Goal: Task Accomplishment & Management: Use online tool/utility

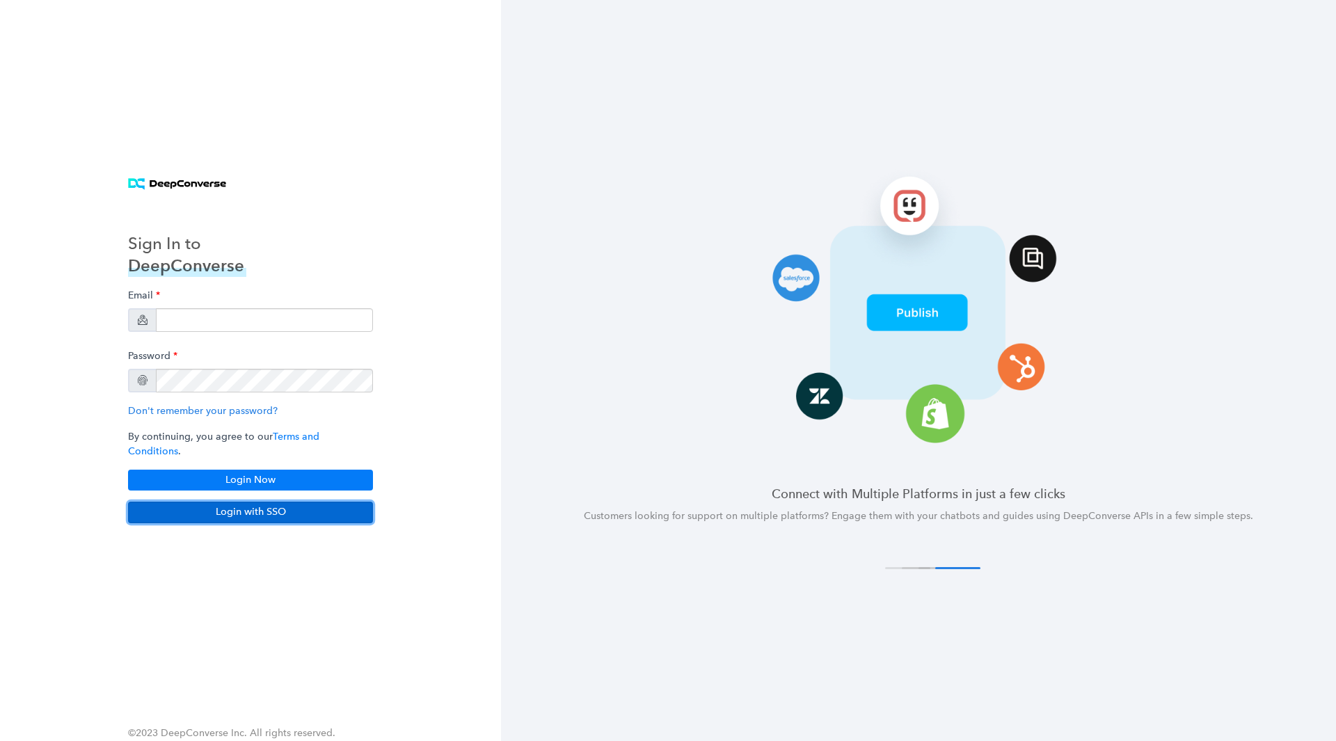
click at [281, 510] on button "Login with SSO" at bounding box center [250, 512] width 245 height 21
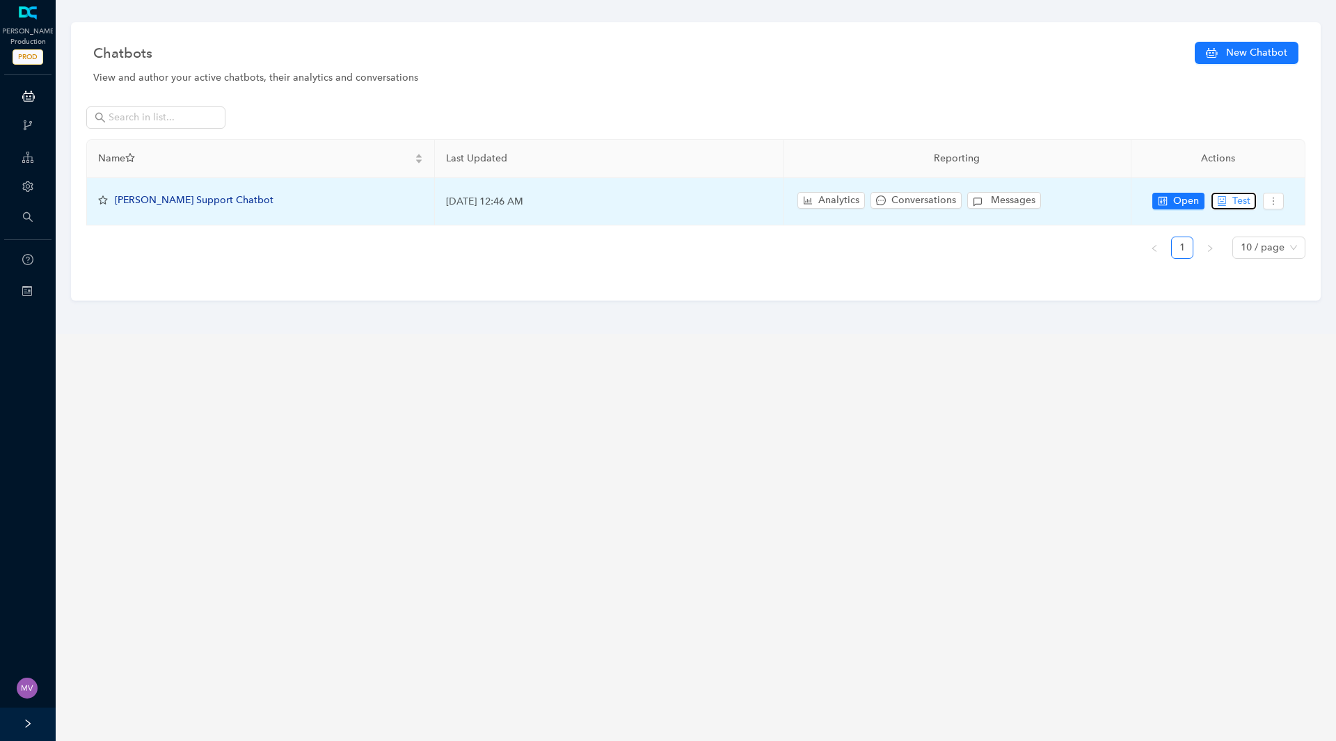
click at [1239, 201] on span "Test" at bounding box center [1241, 200] width 18 height 15
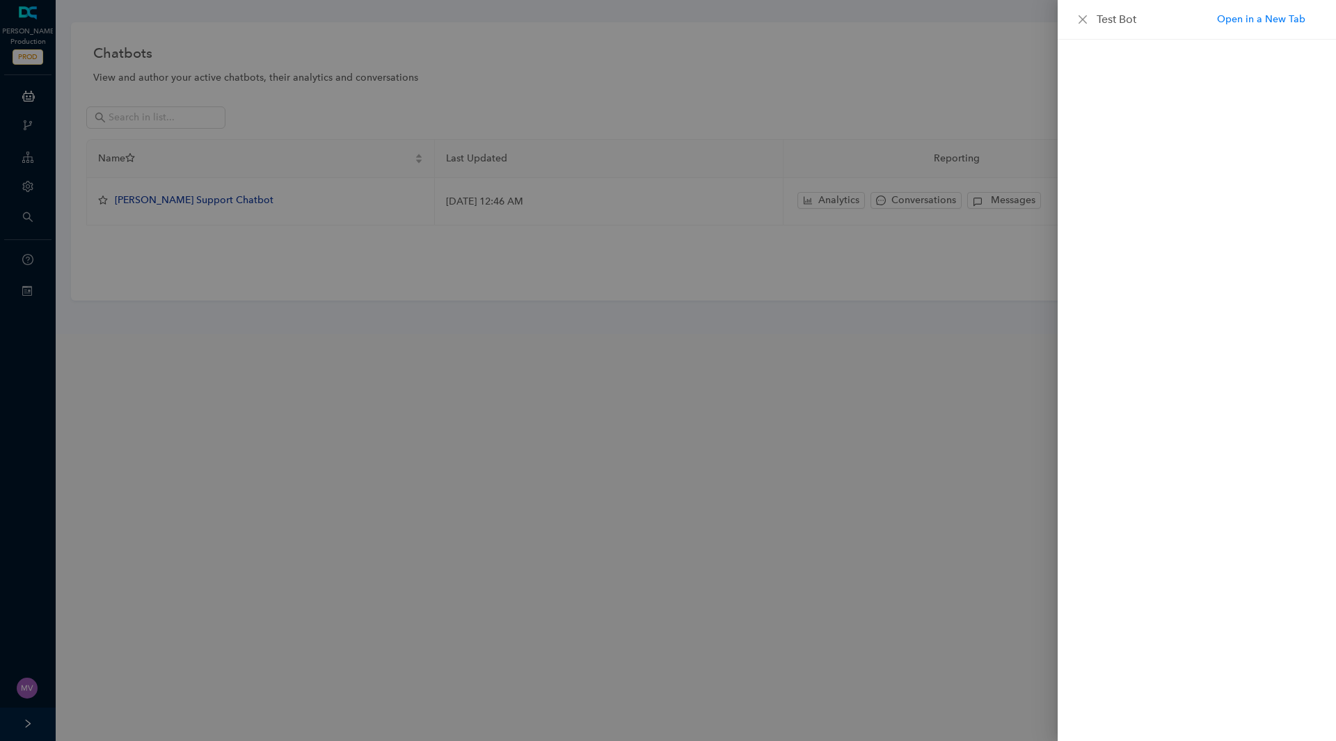
click at [778, 402] on div at bounding box center [668, 370] width 1336 height 741
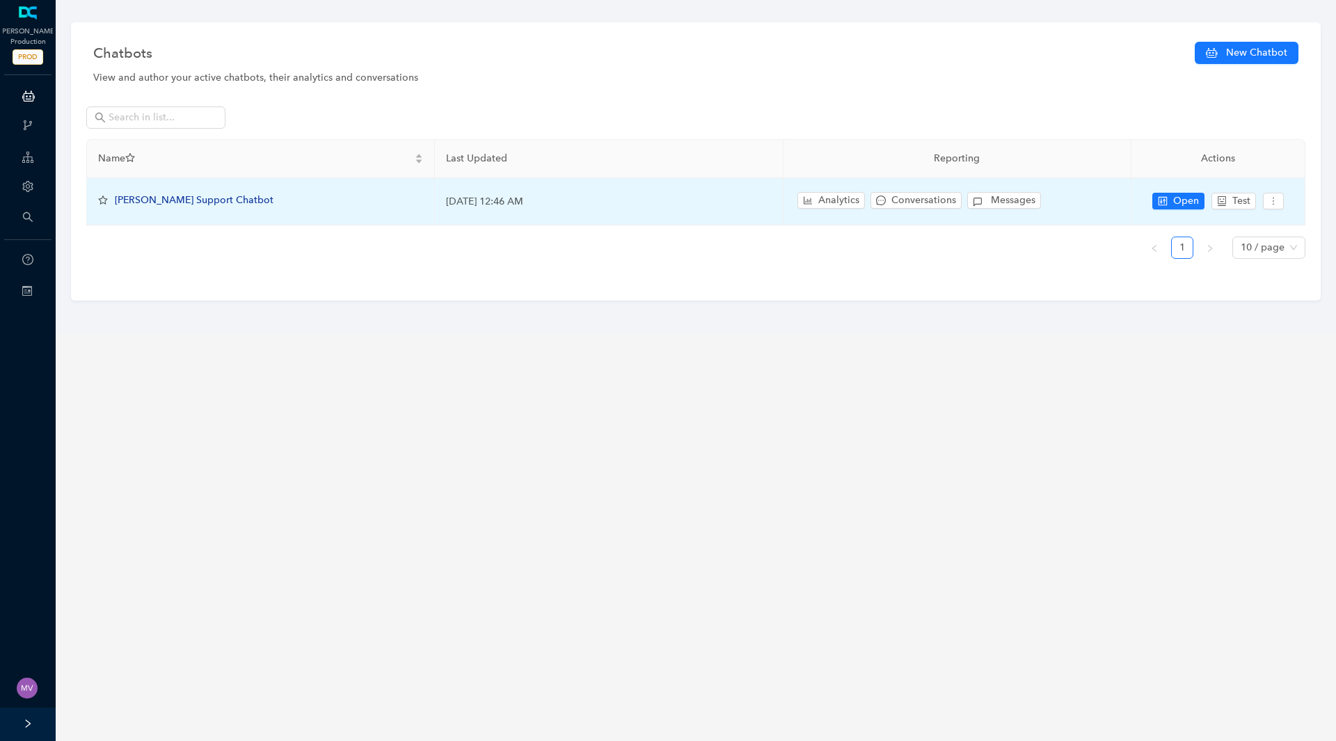
click at [158, 196] on span "[PERSON_NAME] Support Chatbot" at bounding box center [194, 200] width 159 height 12
click at [195, 204] on span "[PERSON_NAME] Support Chatbot" at bounding box center [194, 200] width 159 height 12
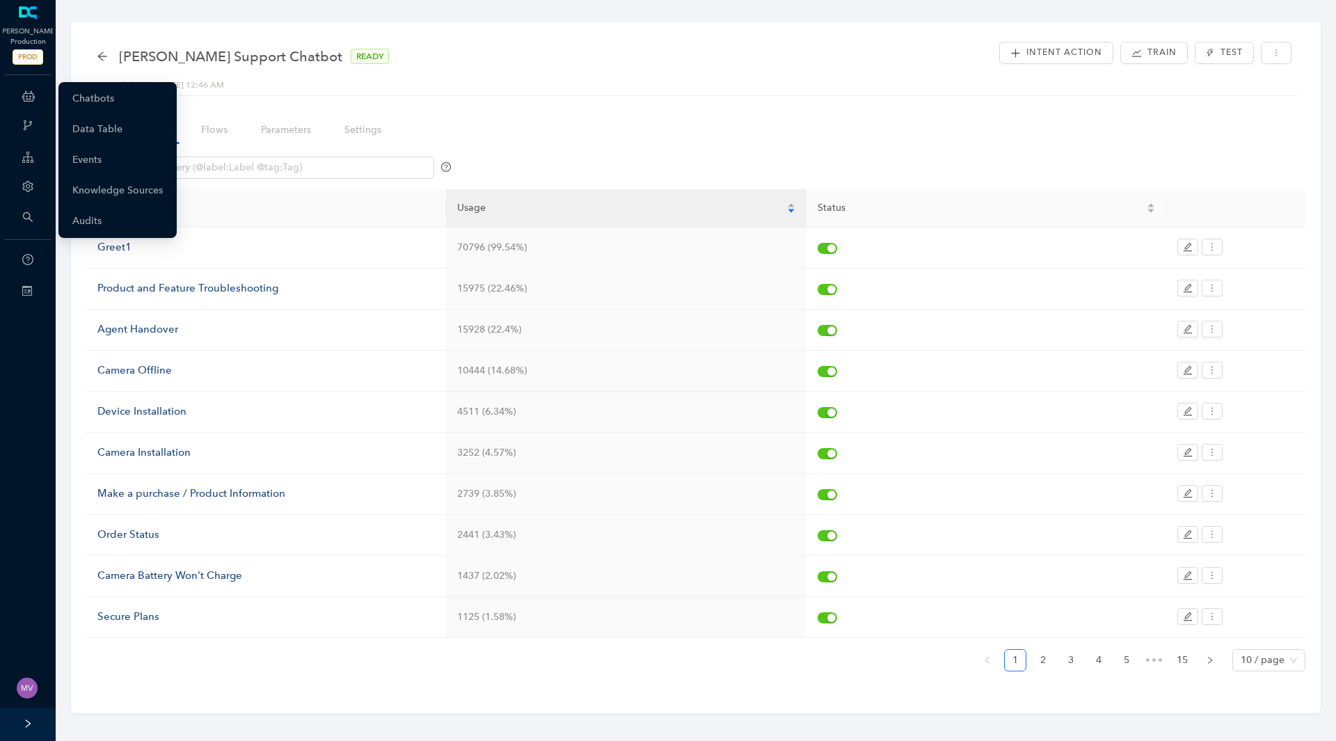
click at [29, 95] on icon at bounding box center [28, 96] width 13 height 28
click at [80, 102] on link "Chatbots" at bounding box center [93, 99] width 42 height 28
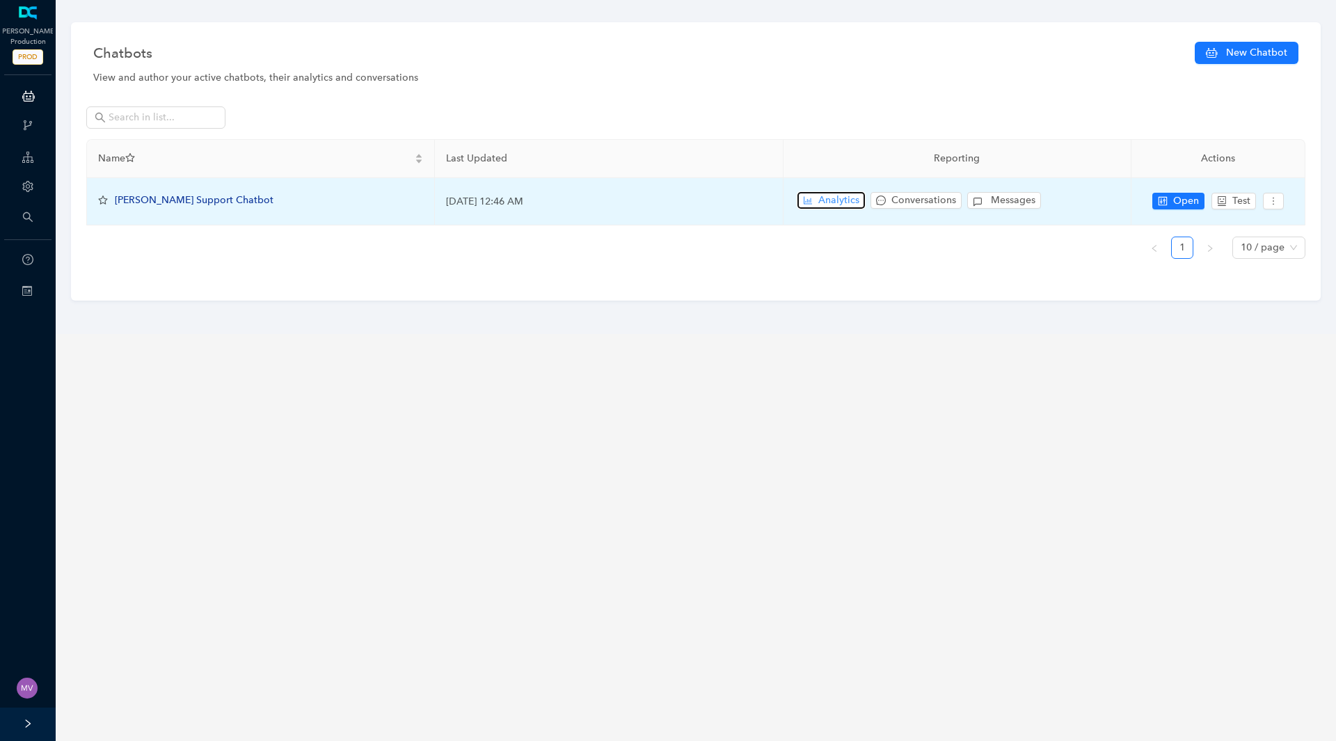
click at [816, 198] on button "Analytics" at bounding box center [830, 200] width 67 height 17
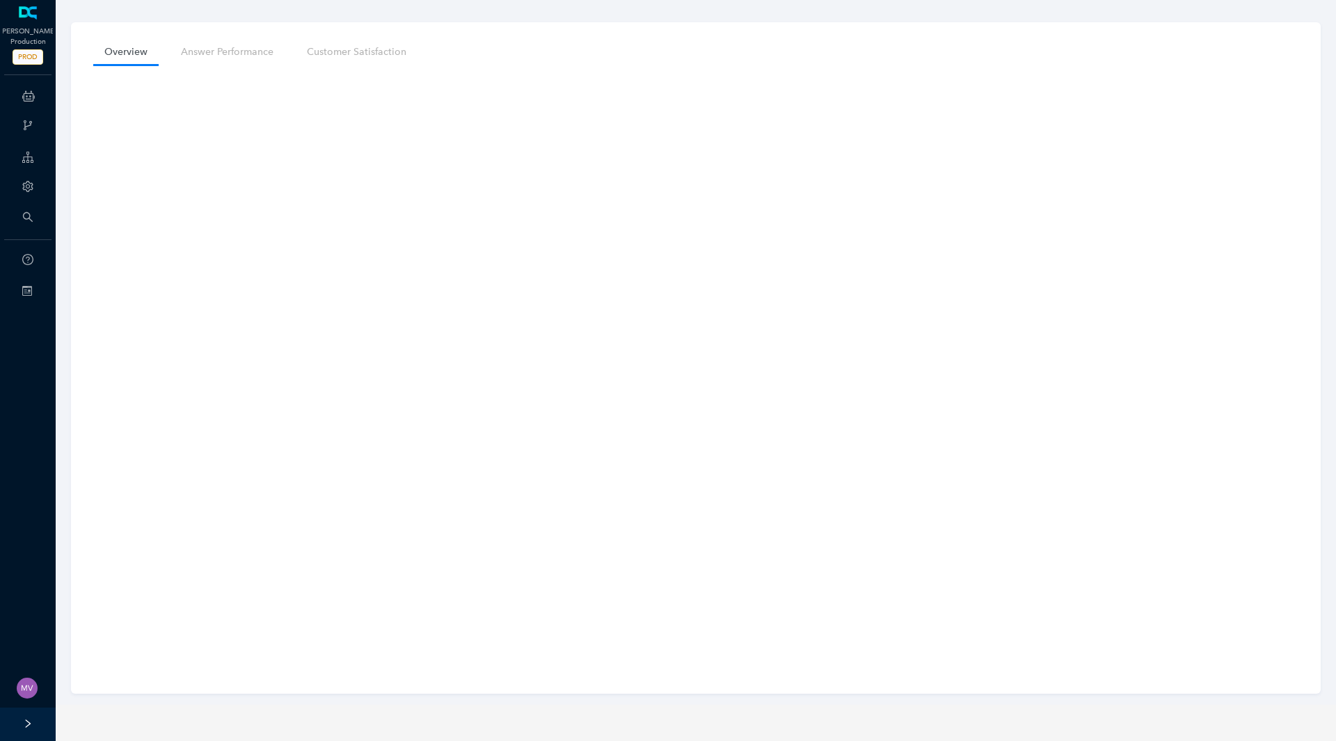
click at [90, 267] on div "Overview Answer Performance Customer Satisfaction" at bounding box center [696, 358] width 1250 height 672
click at [656, 18] on div "Overview Answer Performance Customer Satisfaction" at bounding box center [696, 352] width 1294 height 705
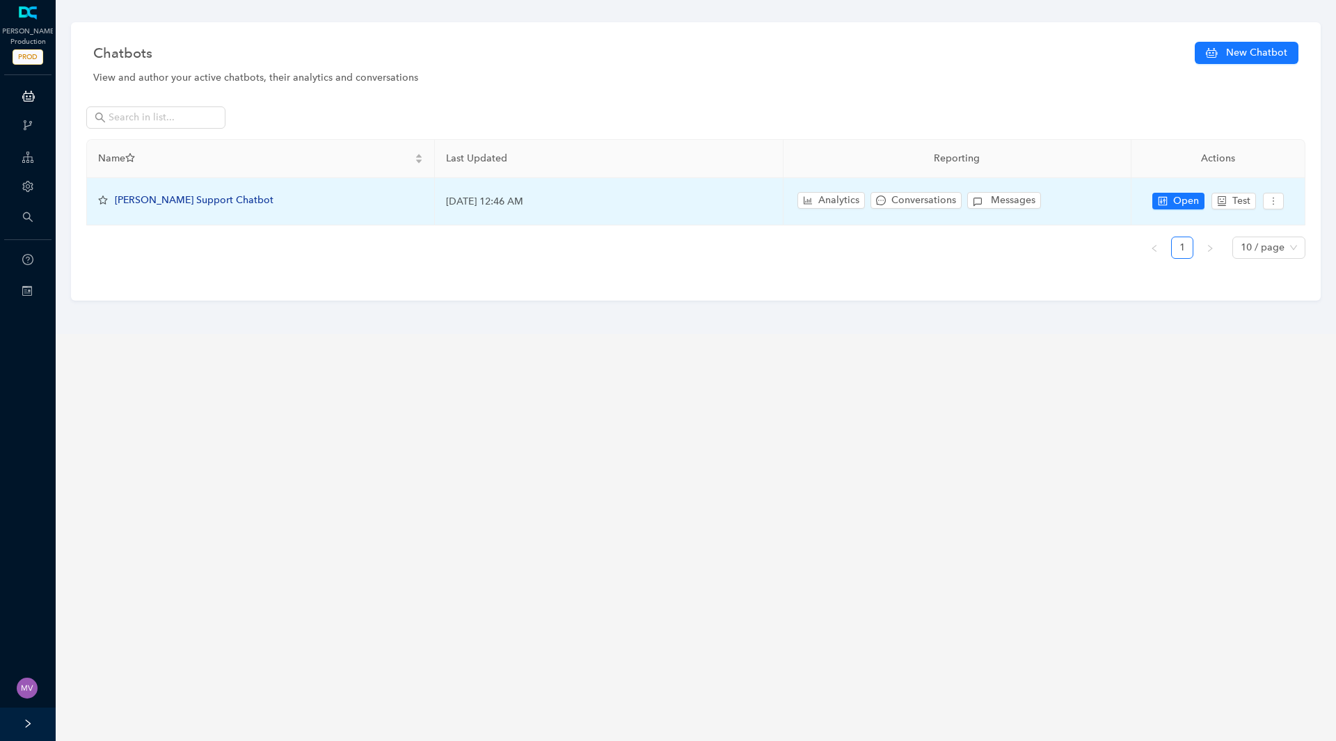
click at [161, 200] on span "[PERSON_NAME] Support Chatbot" at bounding box center [194, 200] width 159 height 12
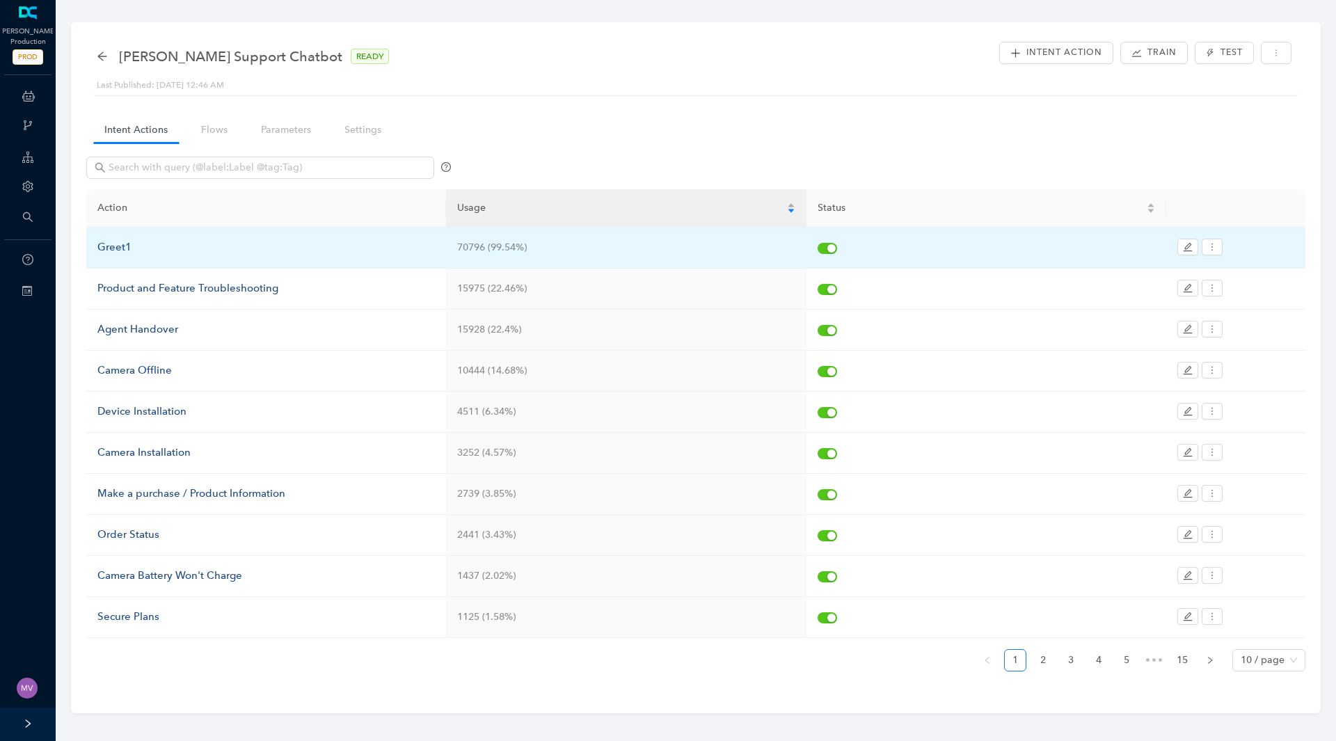
click at [106, 241] on div "Greet1" at bounding box center [265, 247] width 337 height 17
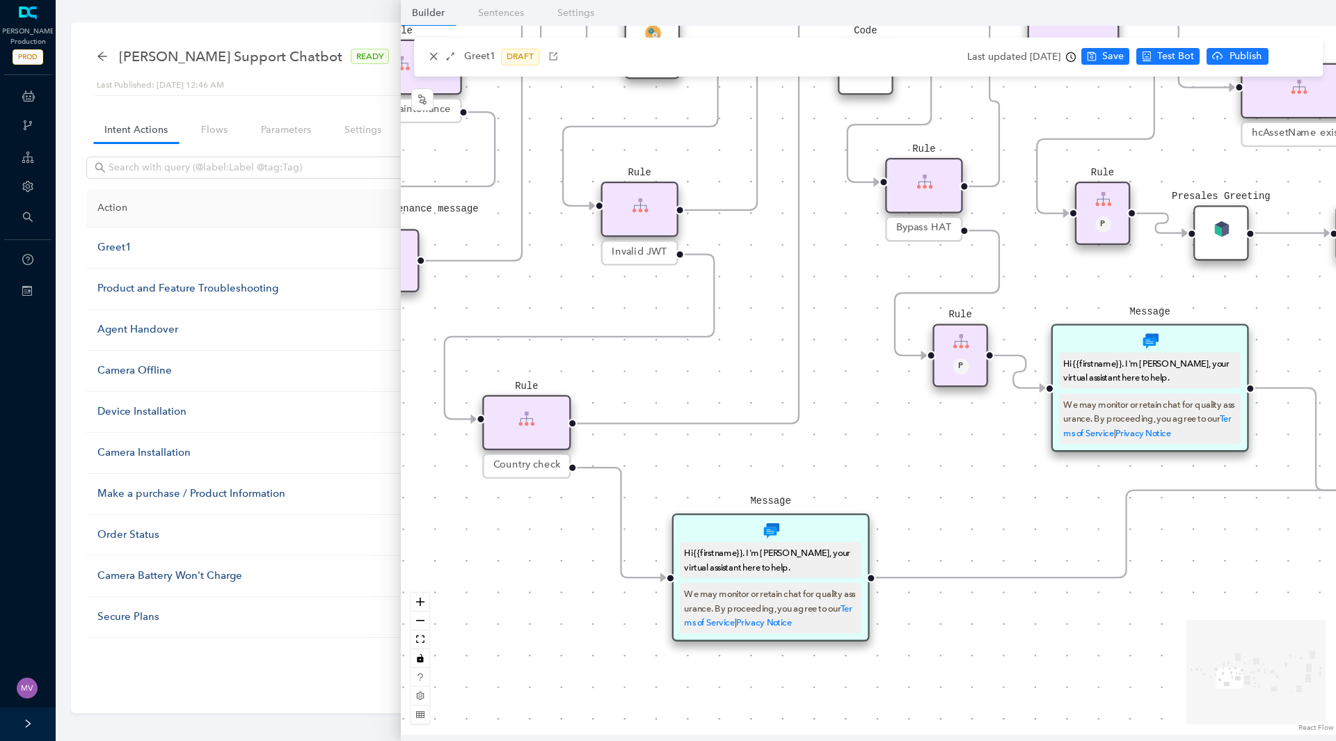
drag, startPoint x: 1063, startPoint y: 418, endPoint x: 605, endPoint y: 479, distance: 461.2
click at [674, 480] on div "End End Handoff To Support Product And Feature Troubleshooting Question Would y…" at bounding box center [868, 380] width 935 height 709
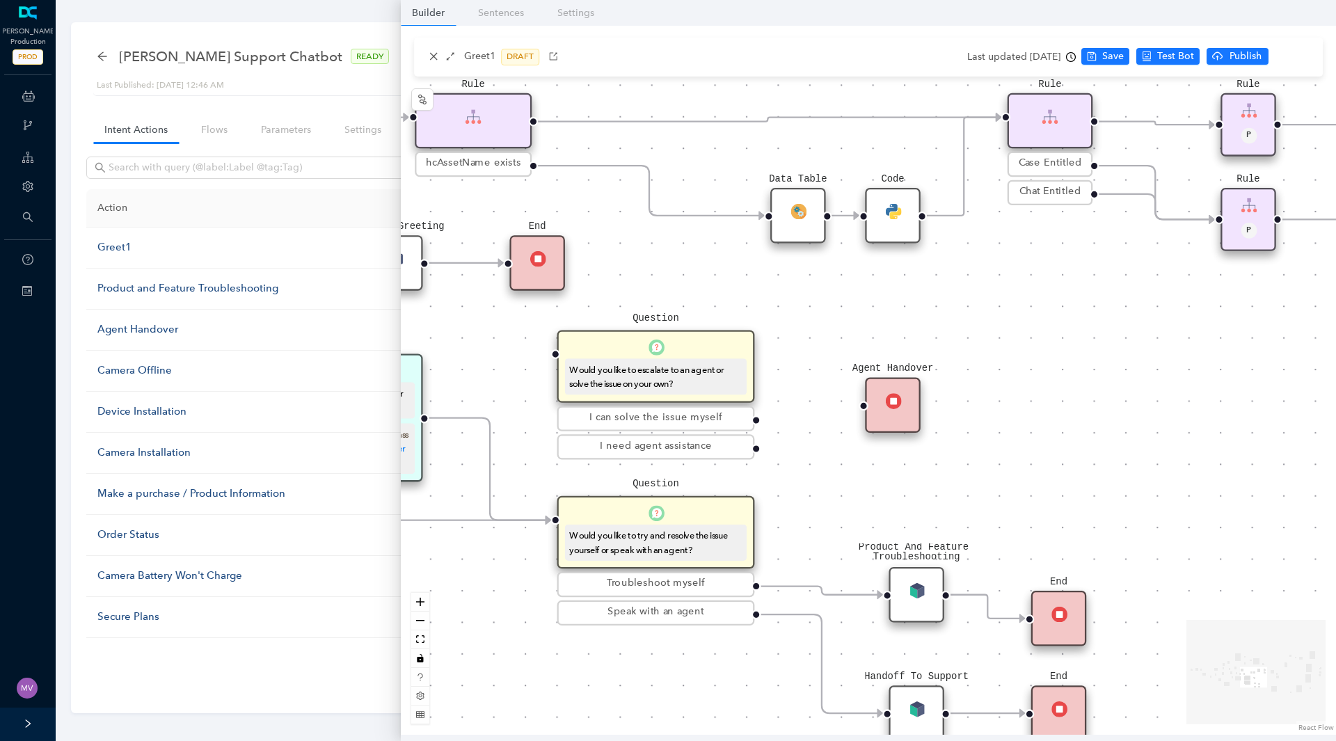
drag, startPoint x: 1044, startPoint y: 468, endPoint x: 538, endPoint y: 457, distance: 506.0
click at [538, 457] on div "End End Handoff To Support Product And Feature Troubleshooting Question Would y…" at bounding box center [868, 380] width 935 height 709
drag, startPoint x: 718, startPoint y: 235, endPoint x: 984, endPoint y: 677, distance: 516.3
click at [984, 681] on div "End End Handoff To Support Product And Feature Troubleshooting Question Would y…" at bounding box center [868, 380] width 935 height 709
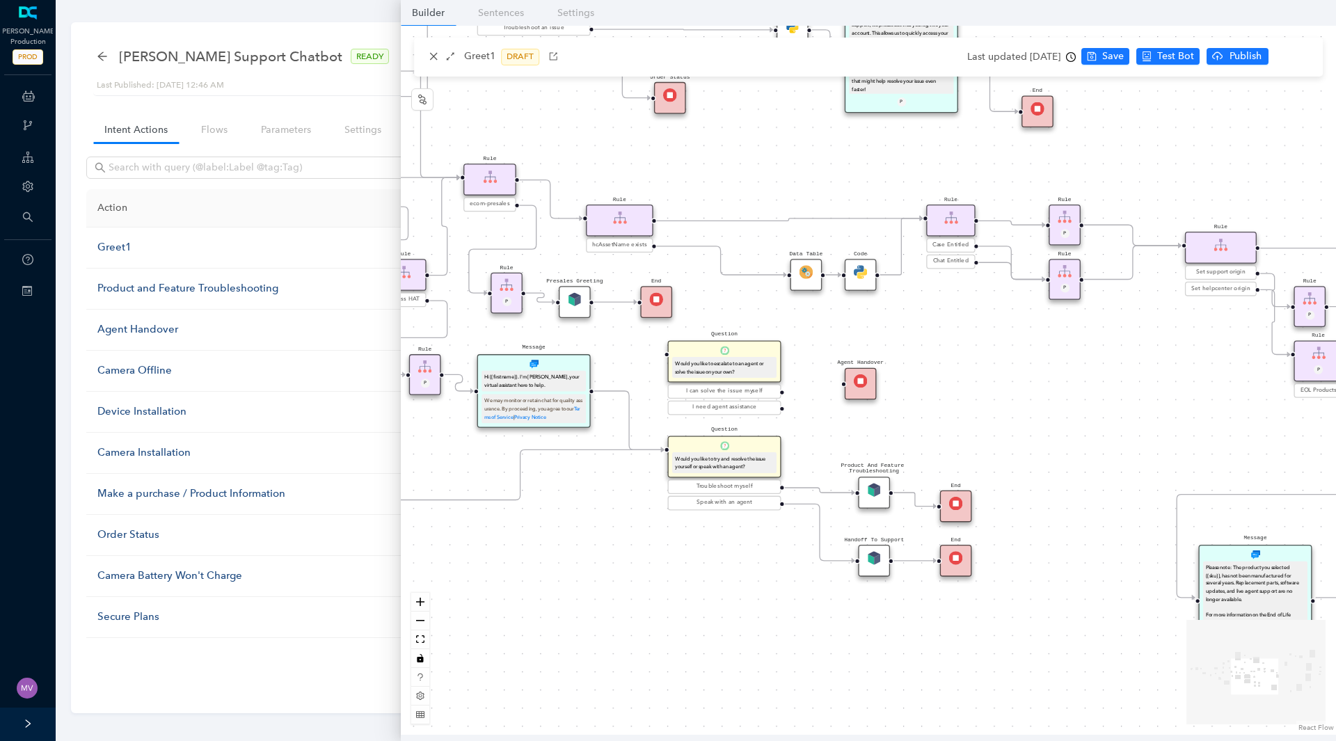
drag, startPoint x: 752, startPoint y: 221, endPoint x: 949, endPoint y: 519, distance: 357.1
click at [1009, 598] on div "End End Handoff To Support Product And Feature Troubleshooting Question Would y…" at bounding box center [868, 380] width 935 height 709
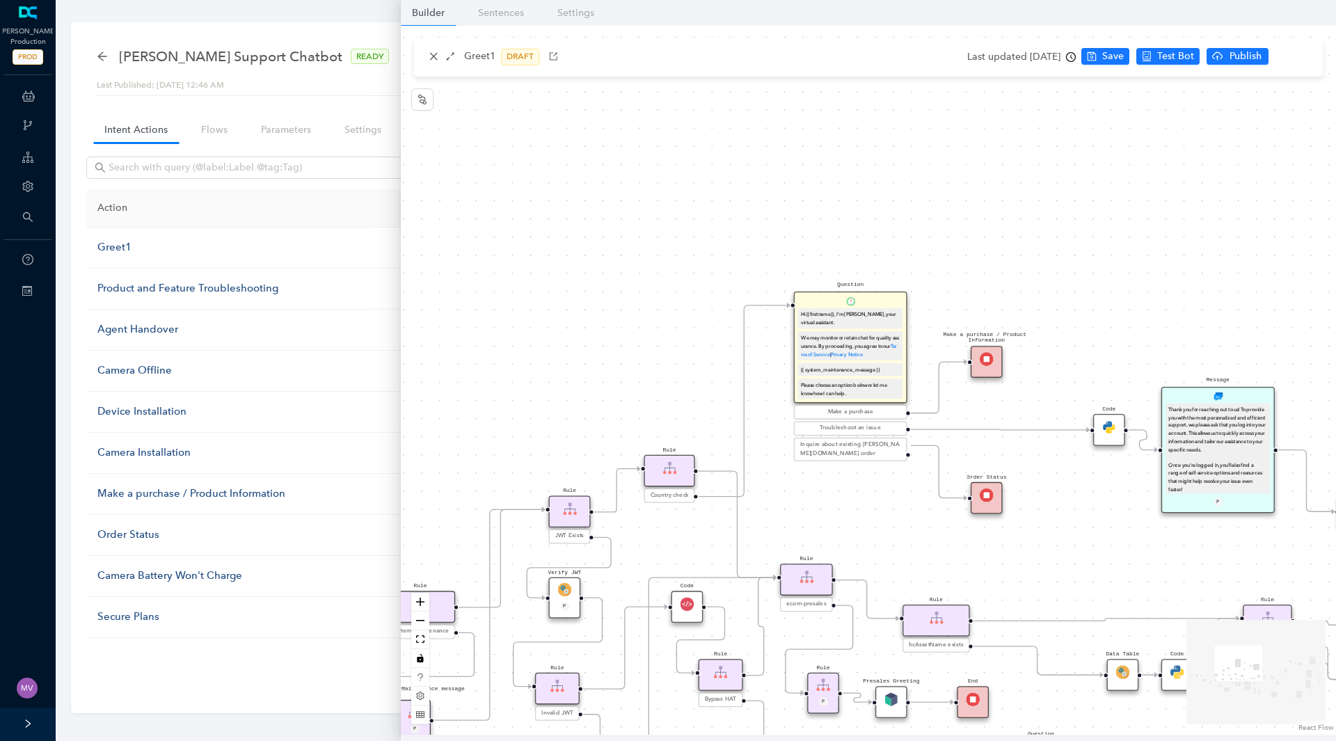
drag, startPoint x: 559, startPoint y: 154, endPoint x: 830, endPoint y: 534, distance: 466.5
click at [876, 553] on div "End End Handoff To Support Product And Feature Troubleshooting Question Would y…" at bounding box center [868, 380] width 935 height 709
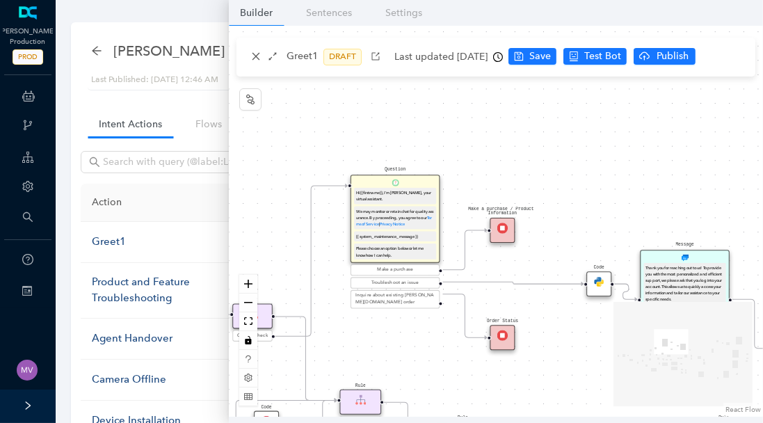
drag, startPoint x: 658, startPoint y: 254, endPoint x: 301, endPoint y: 120, distance: 382.1
click at [301, 120] on div "End End Handoff To Support Product And Feature Troubleshooting Question Would y…" at bounding box center [496, 221] width 534 height 391
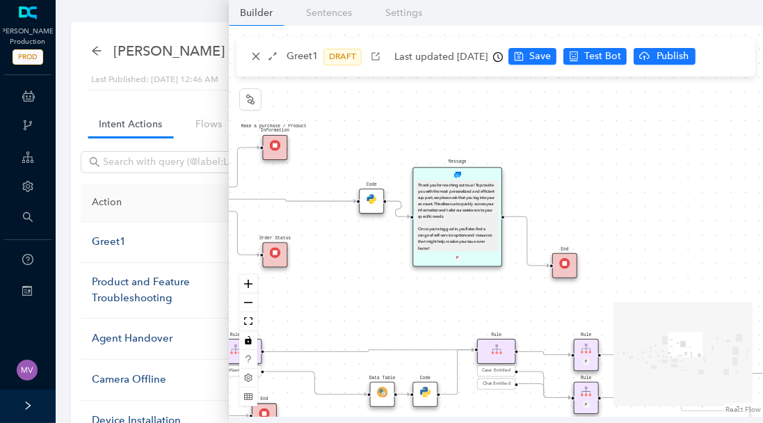
drag, startPoint x: 529, startPoint y: 368, endPoint x: 382, endPoint y: 312, distance: 157.0
click at [382, 312] on div "End End Handoff To Support Product And Feature Troubleshooting Question Would y…" at bounding box center [496, 221] width 534 height 391
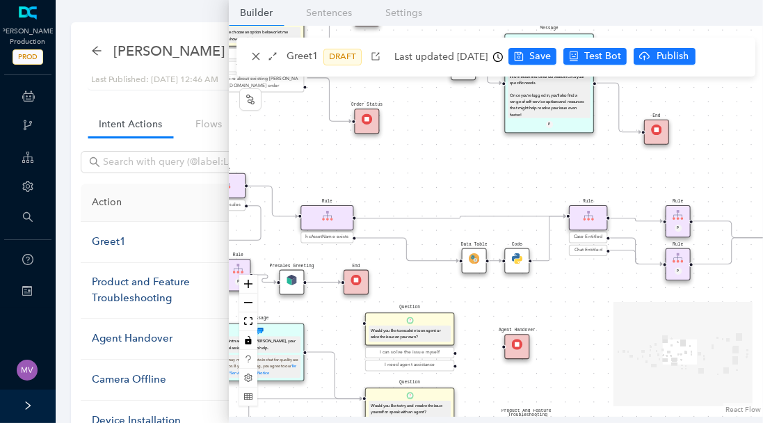
drag, startPoint x: 419, startPoint y: 274, endPoint x: 490, endPoint y: 182, distance: 116.6
click at [490, 182] on div "End End Handoff To Support Product And Feature Troubleshooting Question Would y…" at bounding box center [496, 221] width 534 height 391
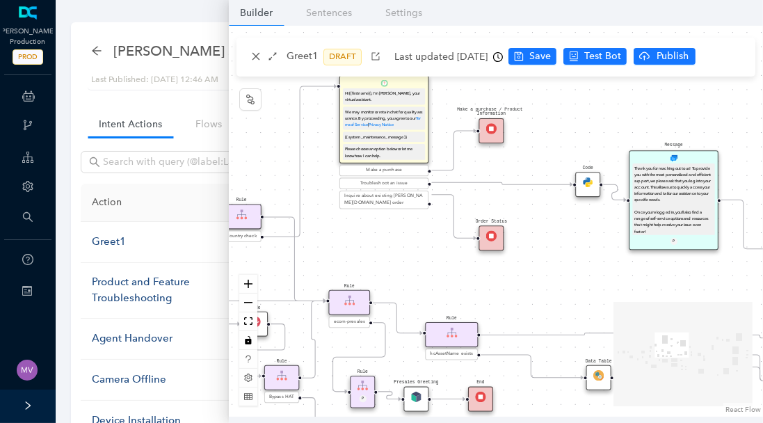
drag, startPoint x: 409, startPoint y: 171, endPoint x: 534, endPoint y: 288, distance: 170.8
click at [534, 288] on div "End End Handoff To Support Product And Feature Troubleshooting Question Would y…" at bounding box center [496, 221] width 534 height 391
click at [588, 186] on img at bounding box center [588, 182] width 10 height 10
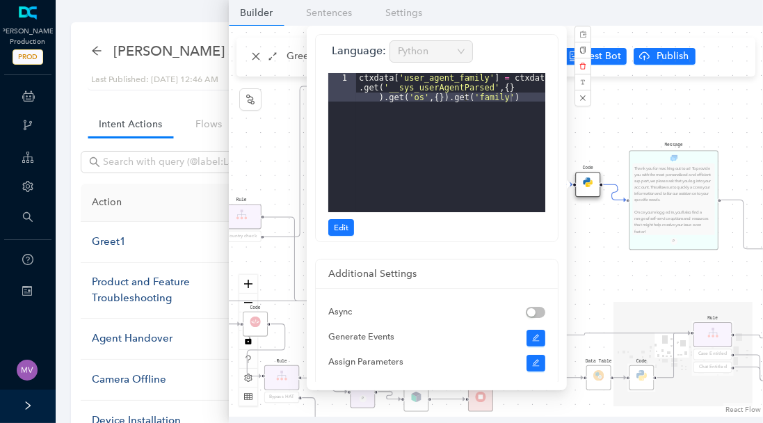
click at [610, 302] on div "End End Handoff To Support Product And Feature Troubleshooting Question Would y…" at bounding box center [496, 221] width 534 height 391
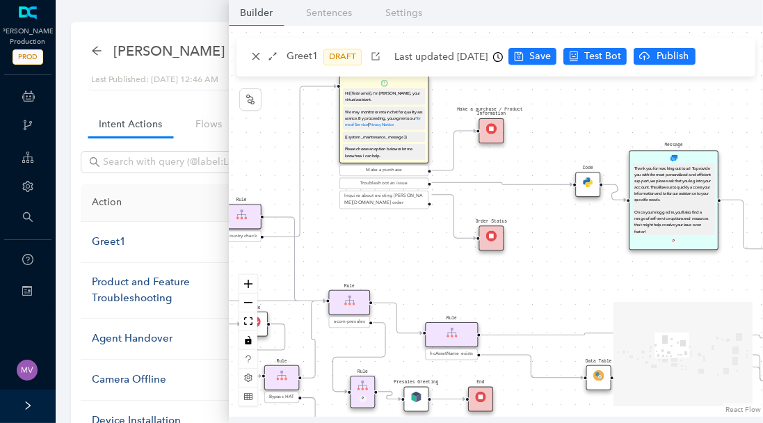
drag, startPoint x: 626, startPoint y: 303, endPoint x: 575, endPoint y: 283, distance: 55.1
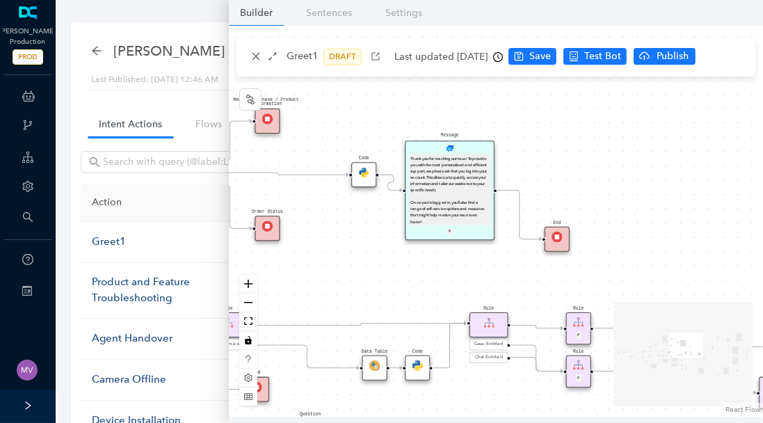
drag, startPoint x: 603, startPoint y: 290, endPoint x: 379, endPoint y: 280, distance: 224.3
click at [379, 280] on div "End End Handoff To Support Product And Feature Troubleshooting Question Would y…" at bounding box center [496, 221] width 534 height 391
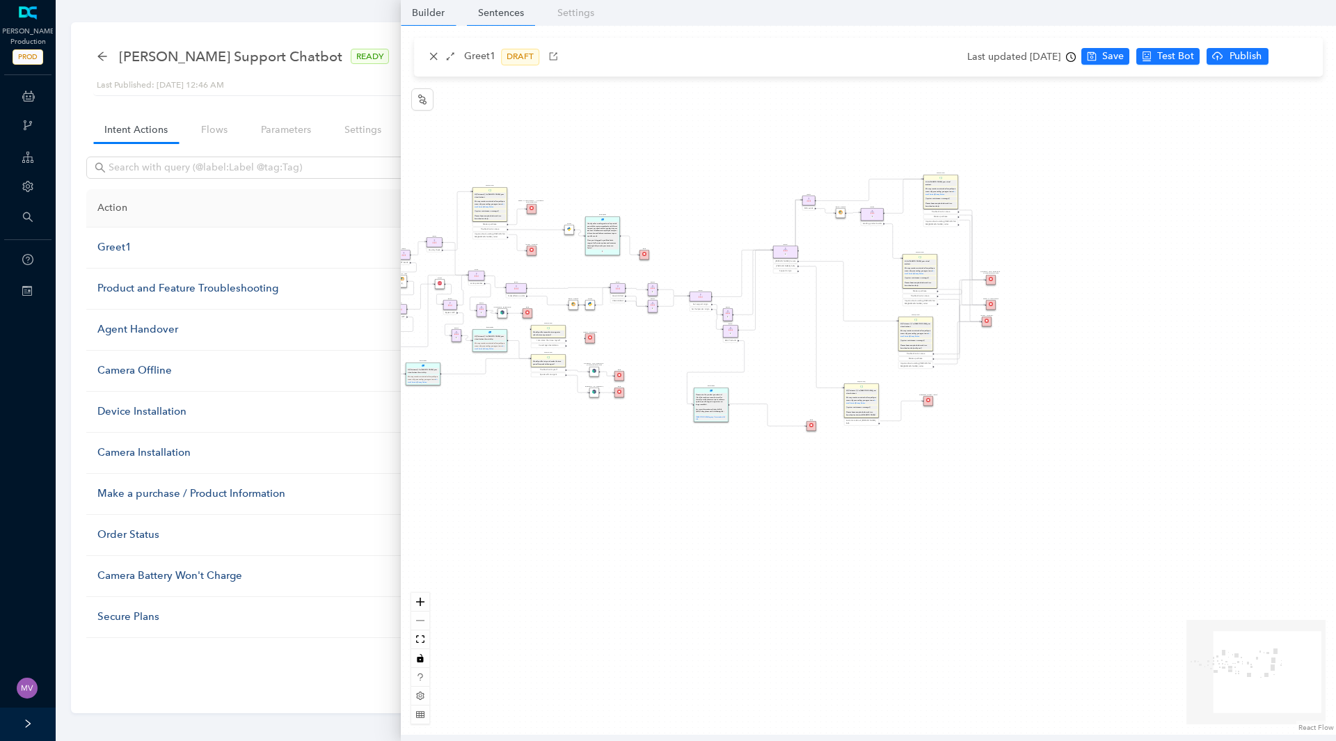
click at [480, 20] on link "Sentences" at bounding box center [501, 13] width 68 height 26
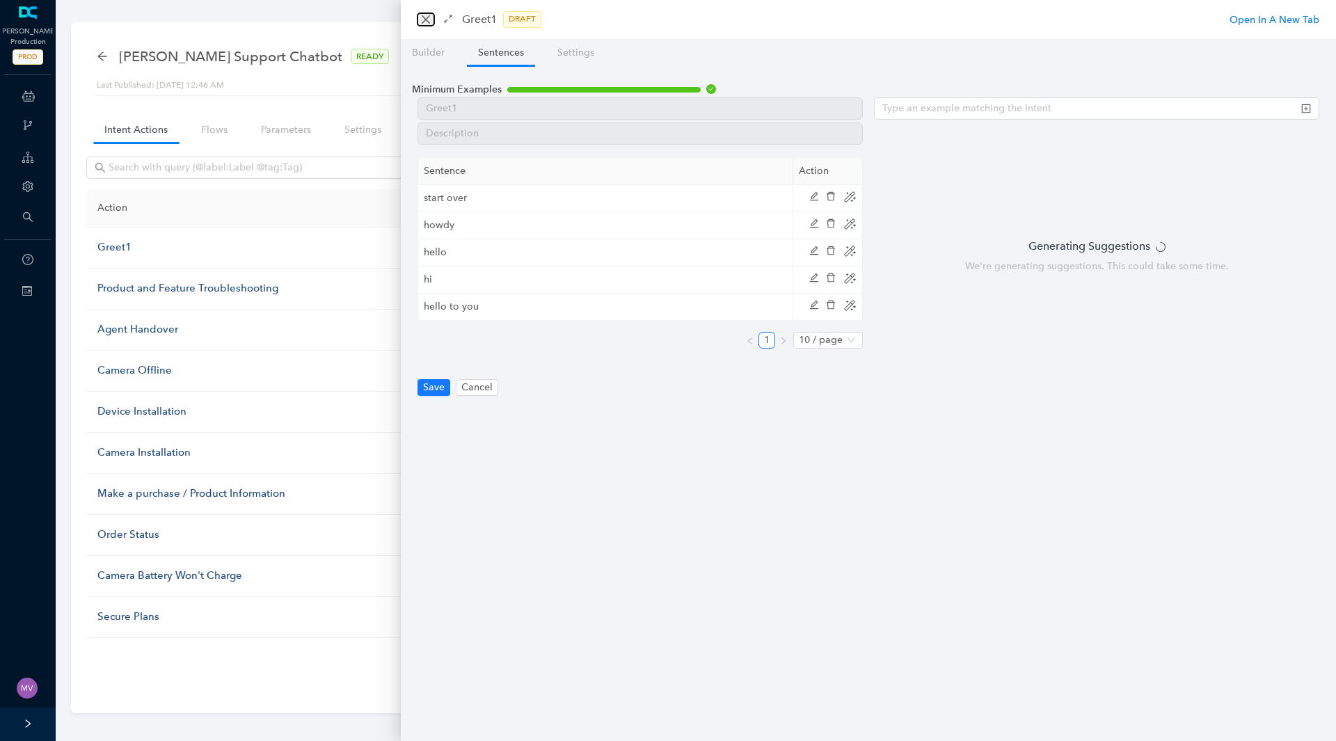
click at [427, 21] on icon "close" at bounding box center [426, 19] width 8 height 8
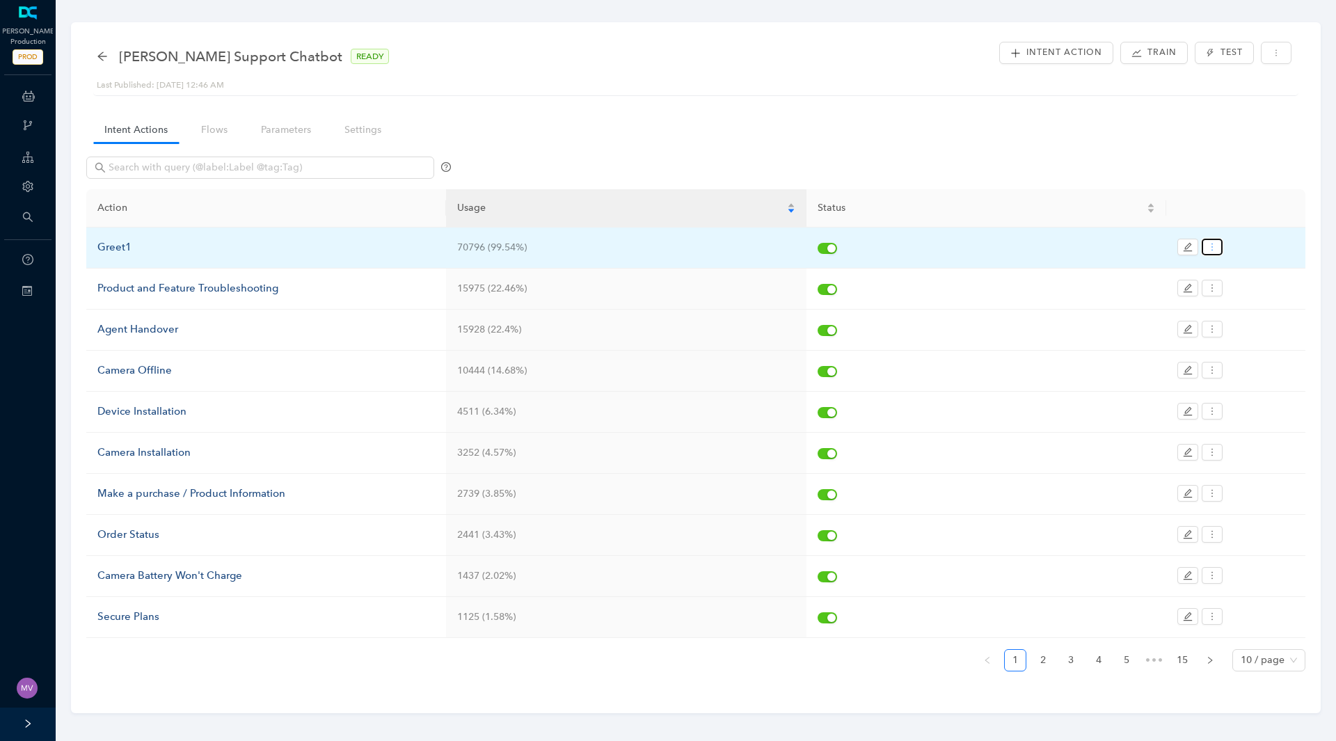
click at [1212, 247] on icon "more" at bounding box center [1212, 247] width 10 height 10
click at [128, 246] on div "Greet1" at bounding box center [265, 247] width 337 height 17
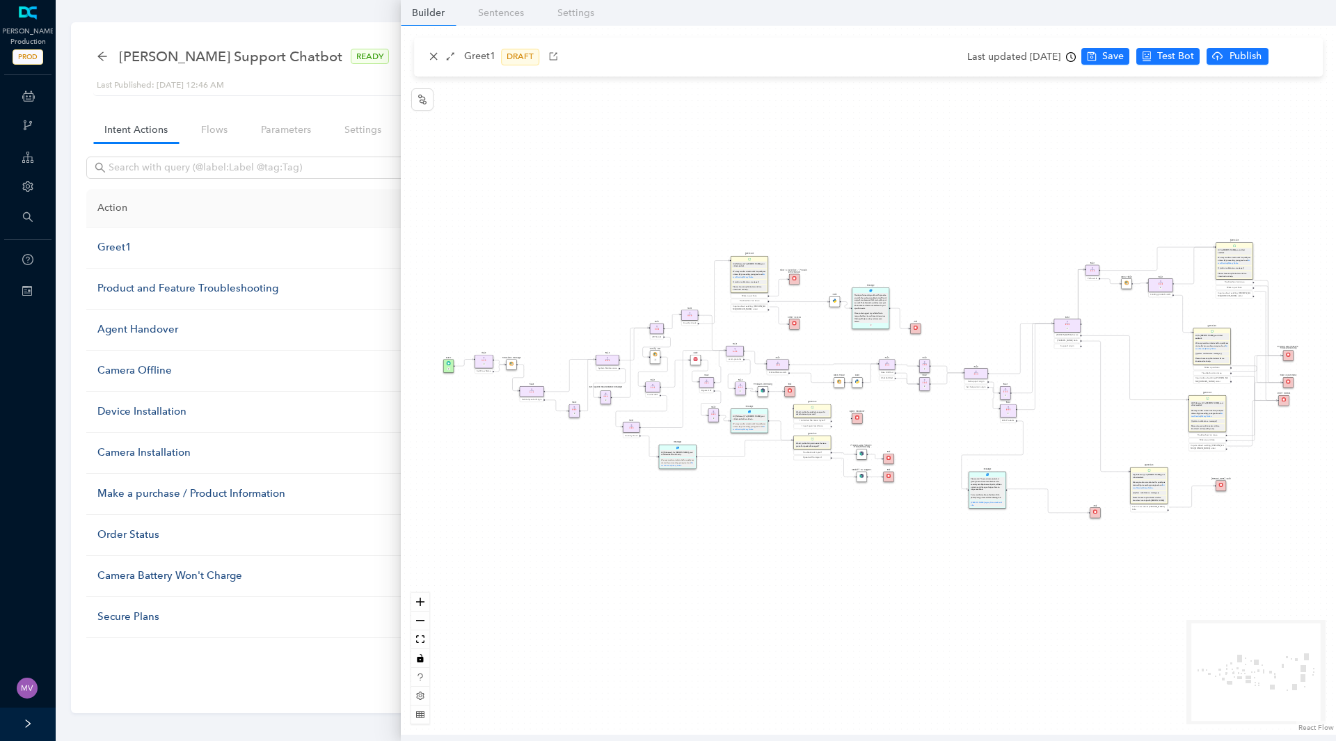
click at [514, 61] on span "DRAFT" at bounding box center [520, 57] width 38 height 17
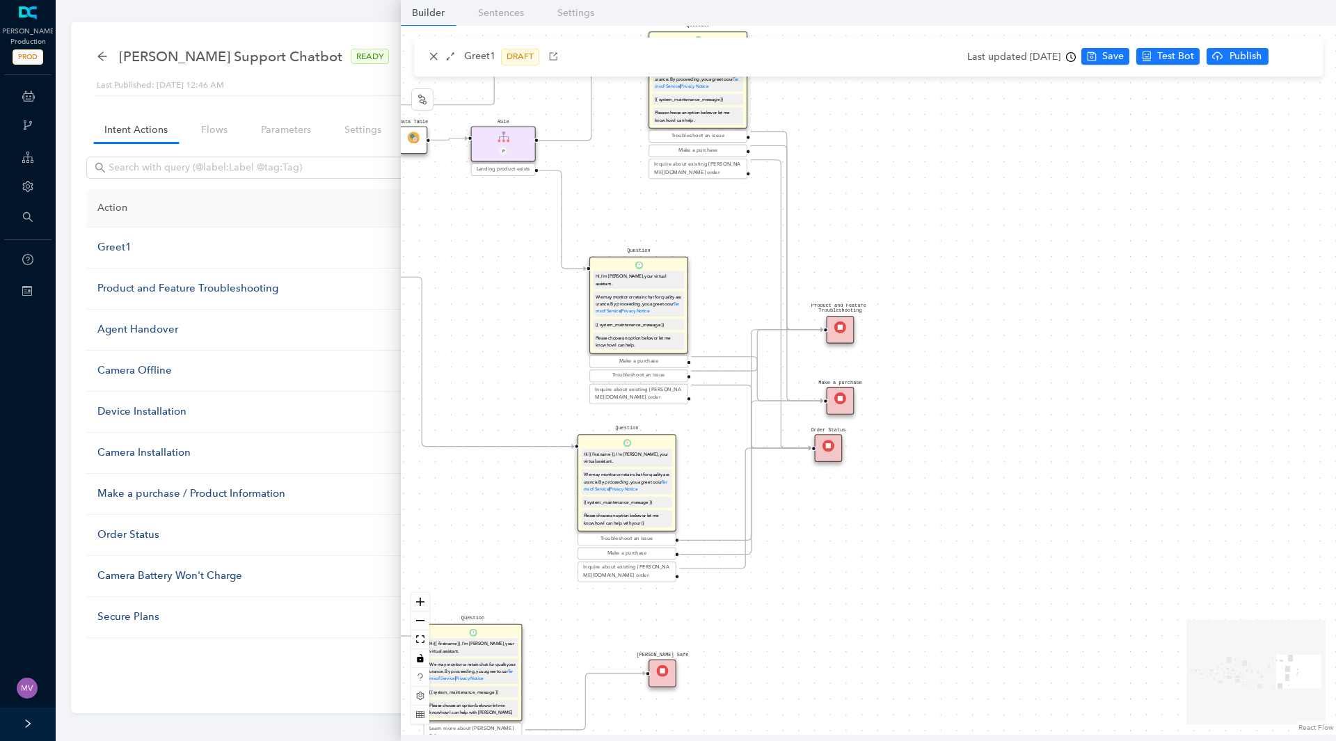
drag, startPoint x: 1283, startPoint y: 308, endPoint x: 772, endPoint y: 198, distance: 523.1
click at [772, 198] on div "End End Handoff To Support Product And Feature Troubleshooting Question Would y…" at bounding box center [868, 380] width 935 height 709
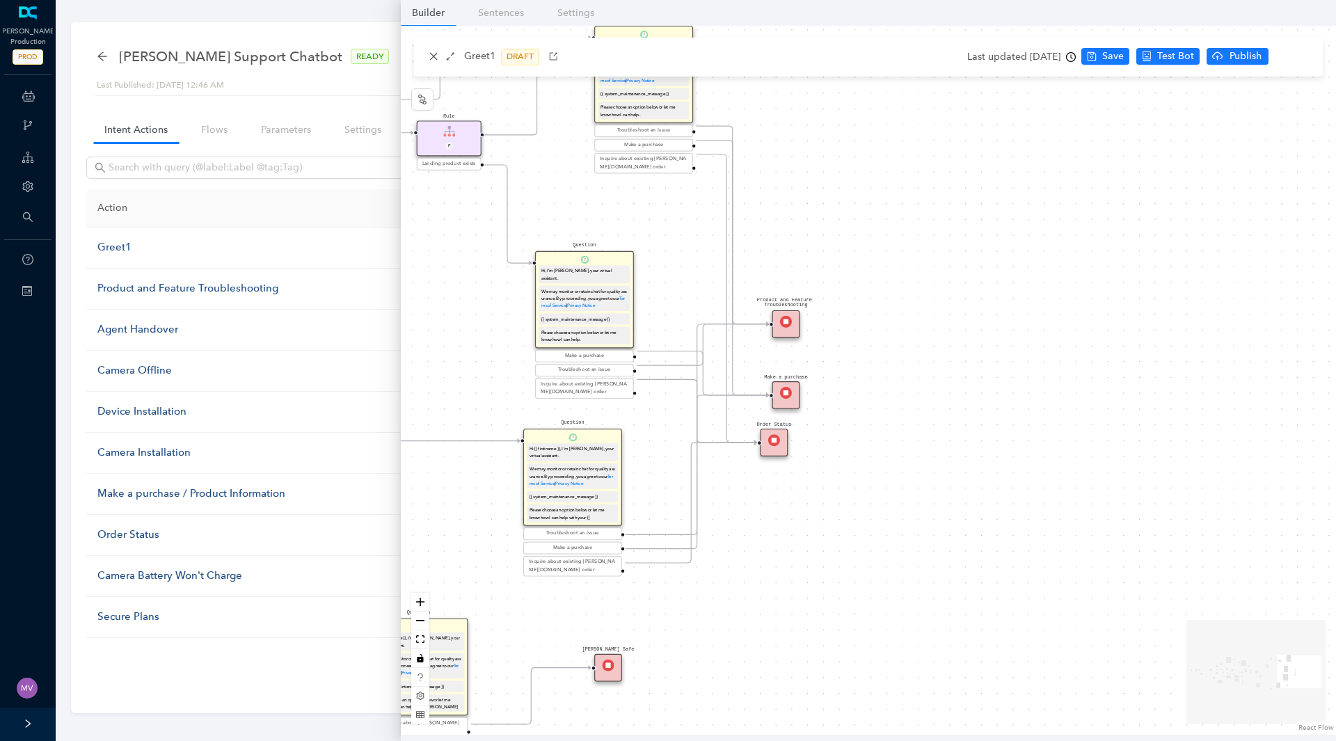
click at [787, 327] on img at bounding box center [786, 322] width 12 height 12
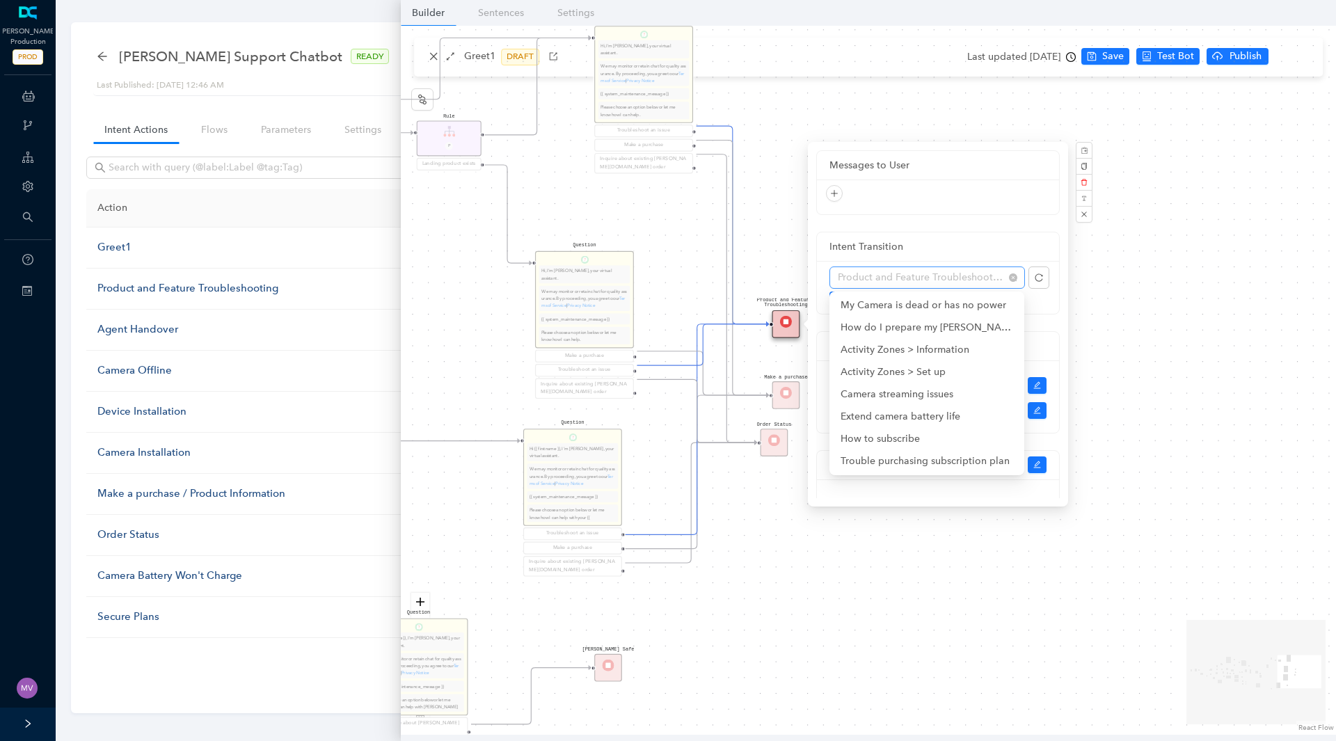
click at [936, 282] on span "Product and Feature Troubleshooting" at bounding box center [927, 277] width 179 height 21
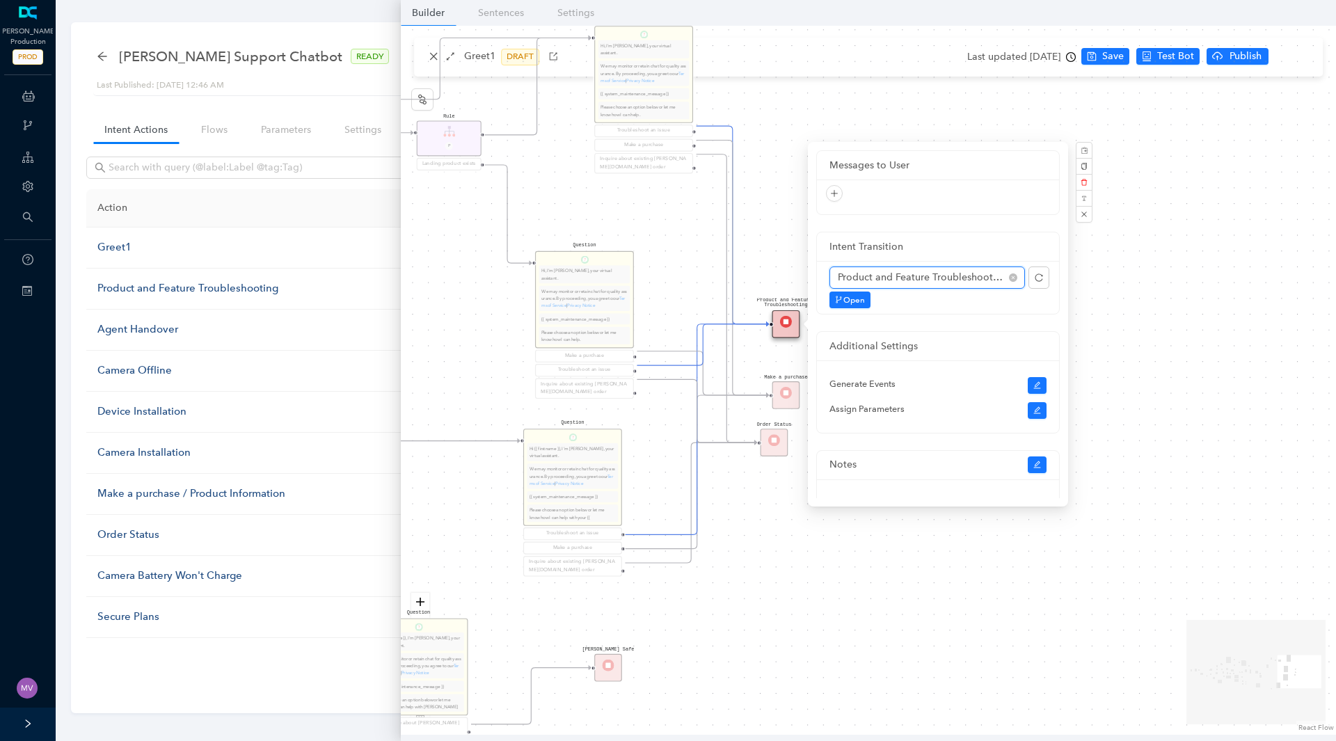
click at [936, 282] on span "Product and Feature Troubleshooting" at bounding box center [927, 277] width 179 height 21
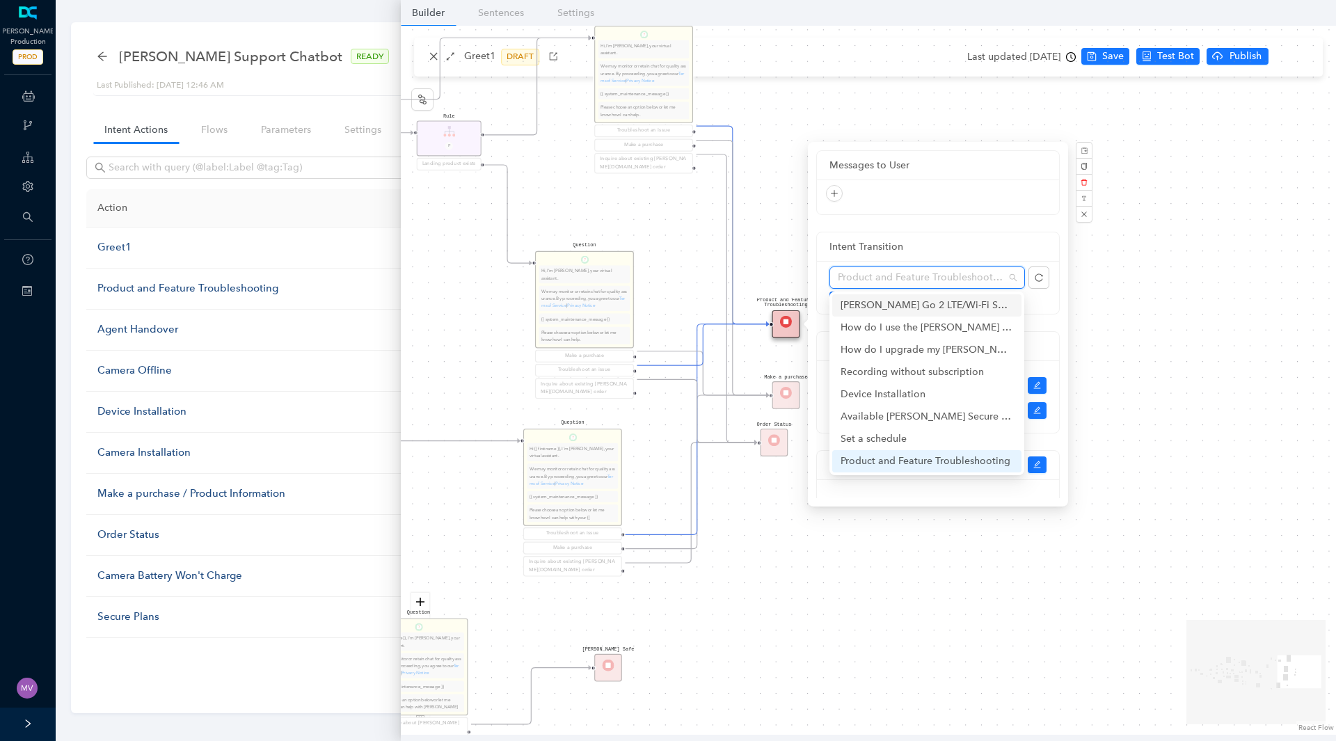
click at [1147, 352] on div "End End Handoff To Support Product And Feature Troubleshooting Question Would y…" at bounding box center [868, 380] width 935 height 709
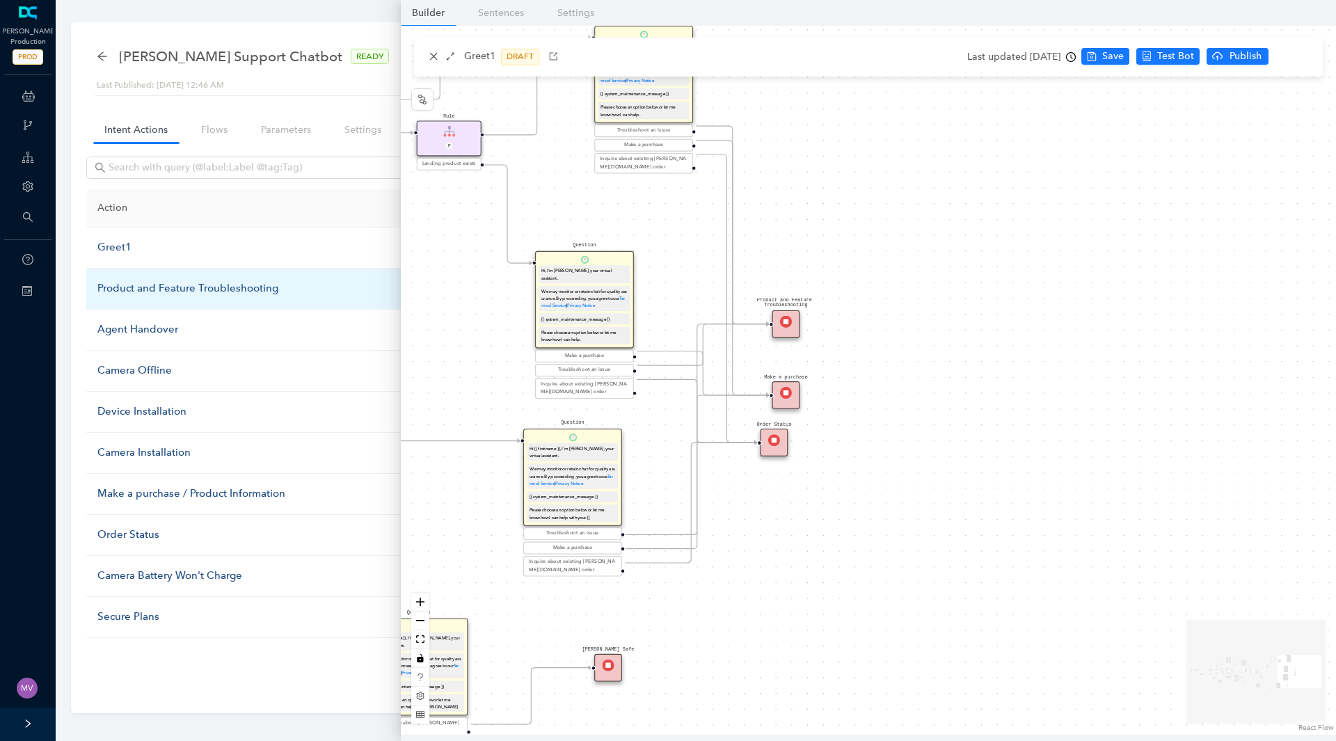
click at [207, 292] on div "Product and Feature Troubleshooting" at bounding box center [265, 288] width 337 height 17
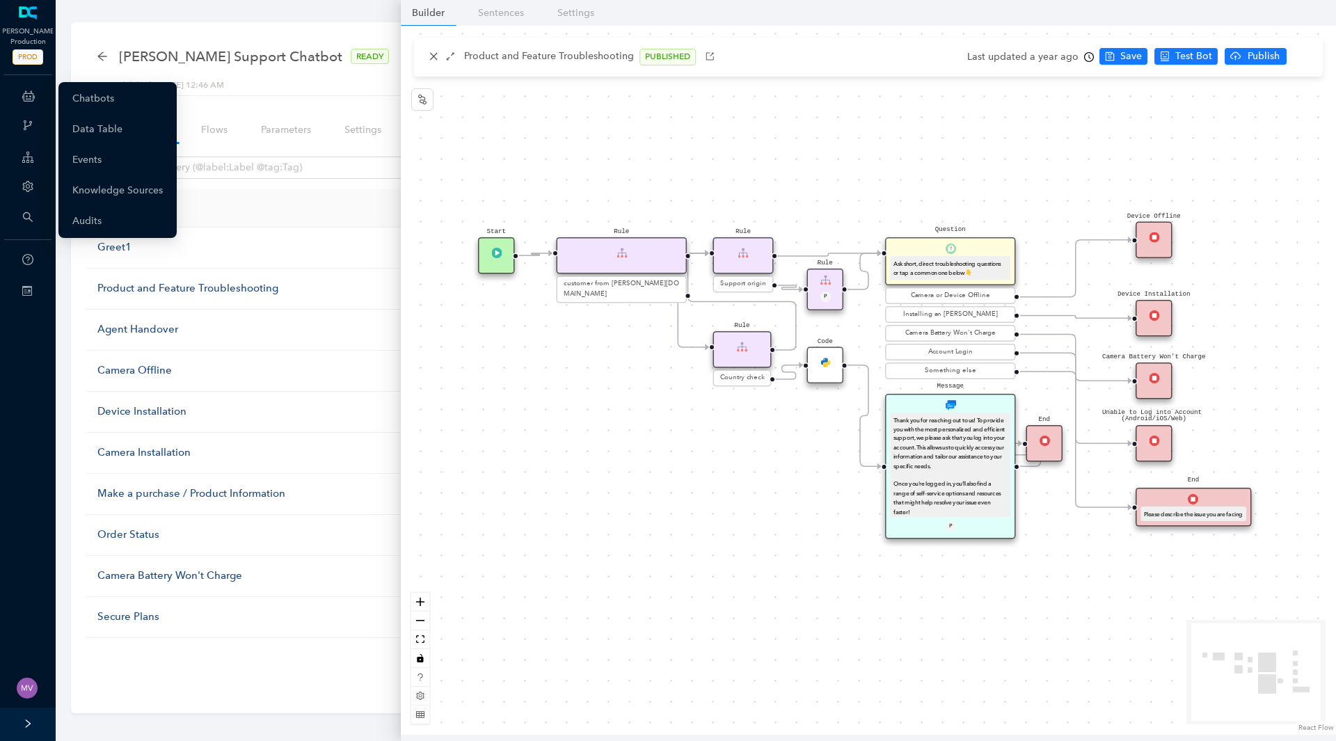
click at [26, 96] on icon at bounding box center [28, 96] width 13 height 28
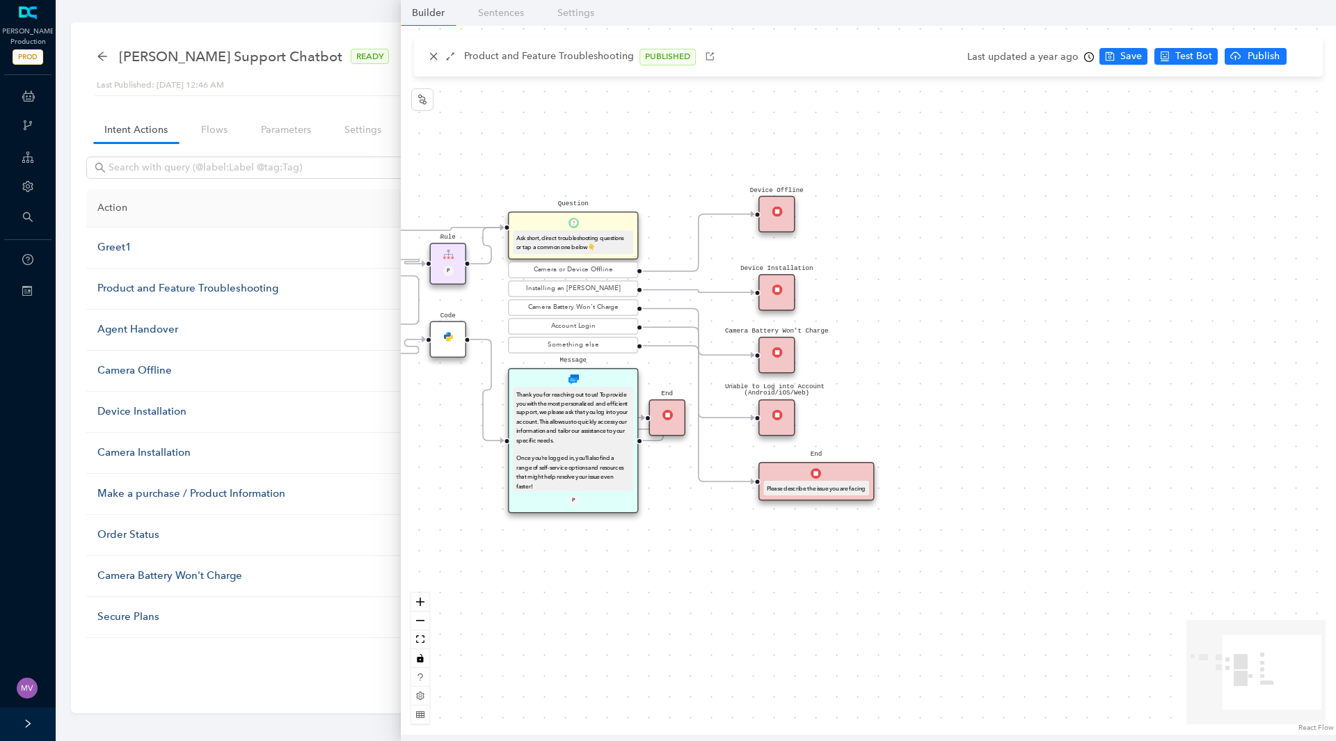
drag, startPoint x: 1230, startPoint y: 309, endPoint x: 853, endPoint y: 283, distance: 378.0
click at [853, 283] on div "End Message Thank you for reaching out to us! To provide you with the most pers…" at bounding box center [868, 380] width 935 height 709
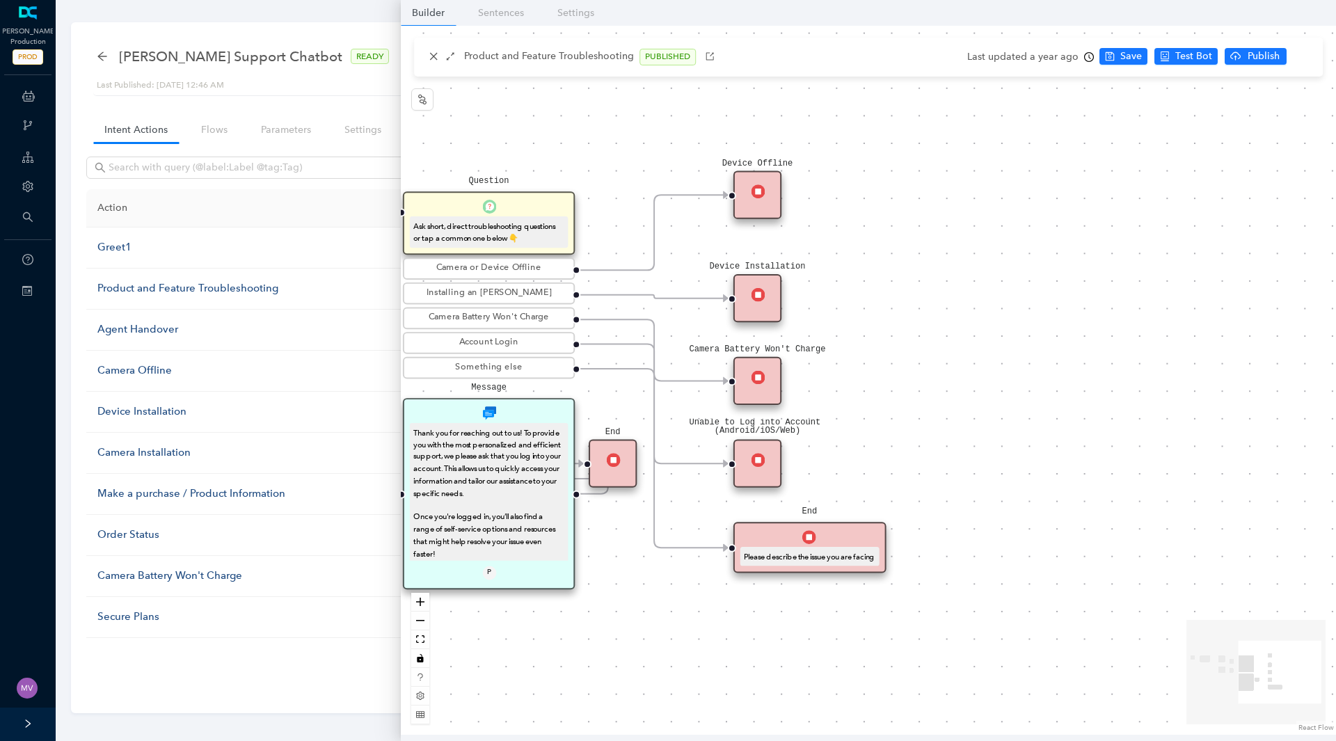
click at [758, 201] on div "Device Offline" at bounding box center [757, 195] width 48 height 48
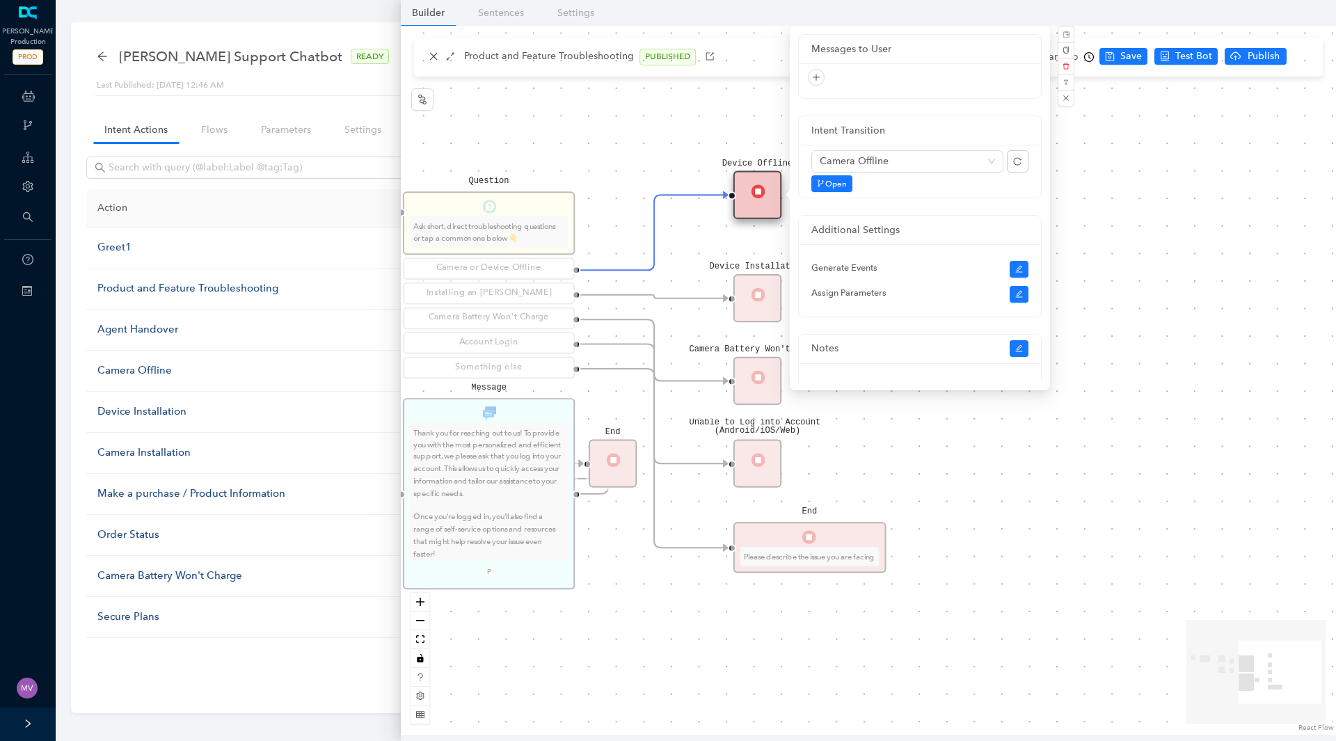
click at [754, 310] on div "Device Installation" at bounding box center [757, 298] width 48 height 48
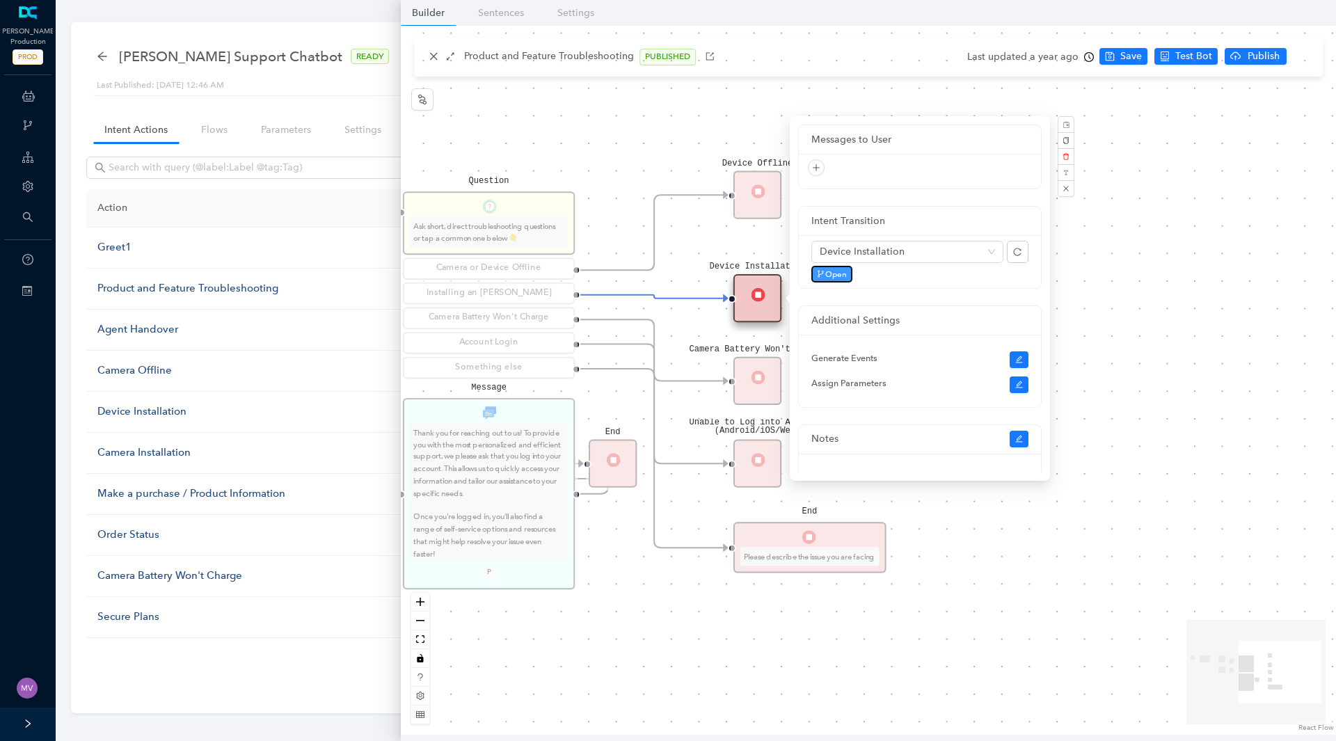
click at [837, 276] on span "Open" at bounding box center [836, 274] width 22 height 13
click at [765, 381] on div "Camera Battery Won't Charge" at bounding box center [757, 381] width 48 height 48
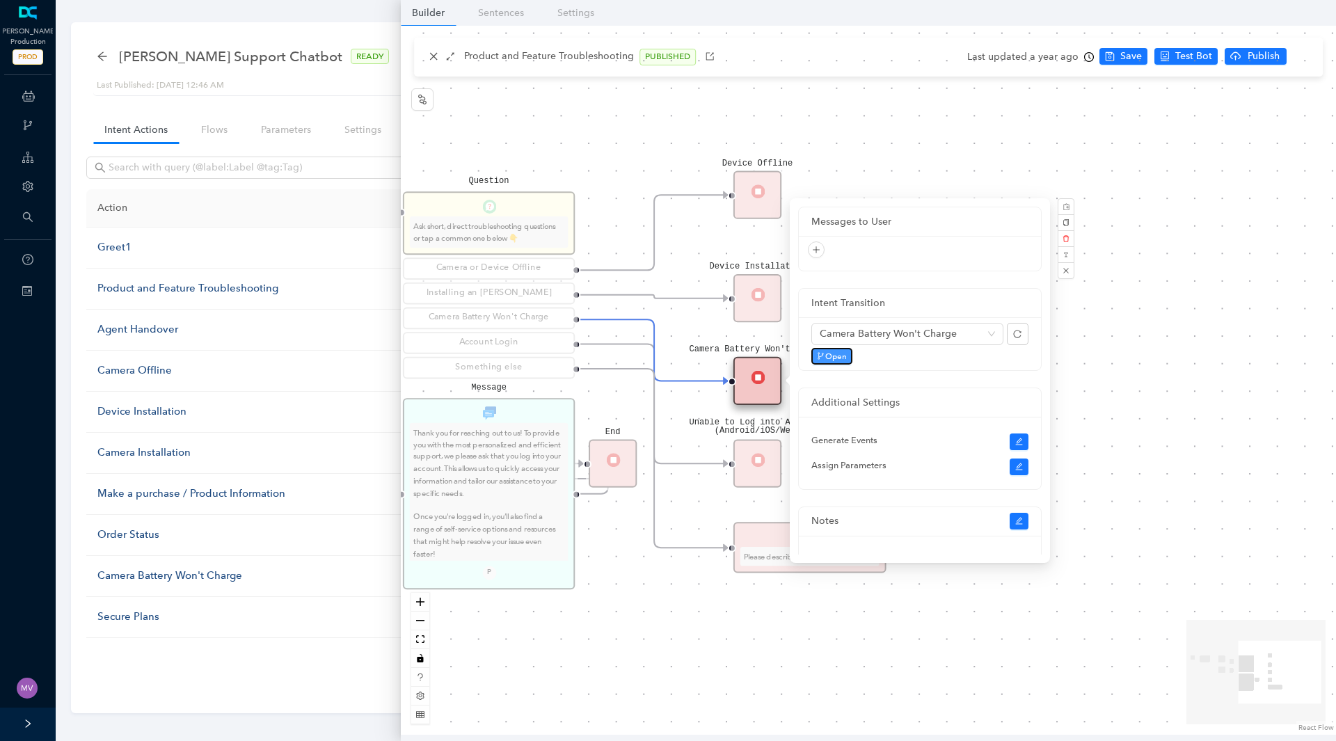
click at [844, 358] on span "Open" at bounding box center [836, 356] width 22 height 13
click at [768, 464] on div "Unable to Log into Account (Android/iOS/Web)" at bounding box center [757, 464] width 48 height 48
click at [832, 354] on span "Open" at bounding box center [836, 356] width 22 height 13
click at [761, 307] on div "Device Installation" at bounding box center [757, 298] width 48 height 48
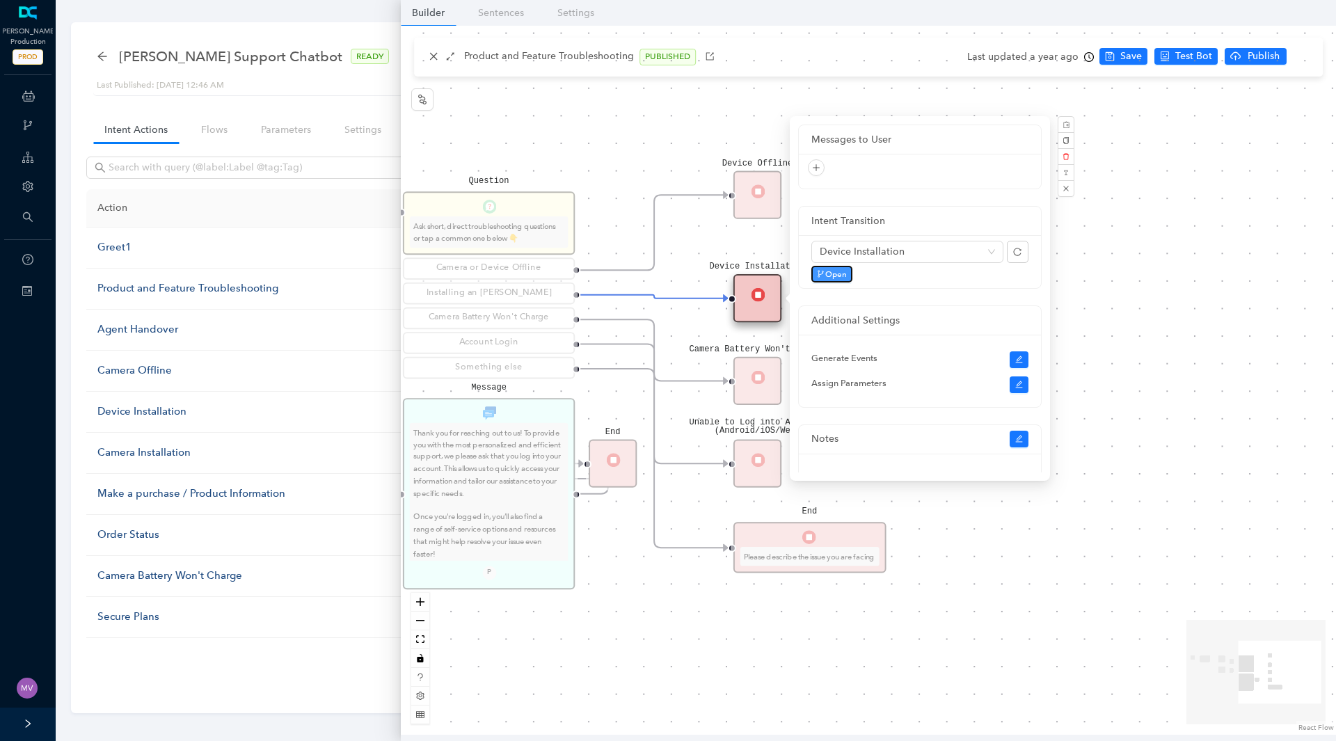
click at [832, 271] on span "Open" at bounding box center [836, 274] width 22 height 13
